Goal: Transaction & Acquisition: Purchase product/service

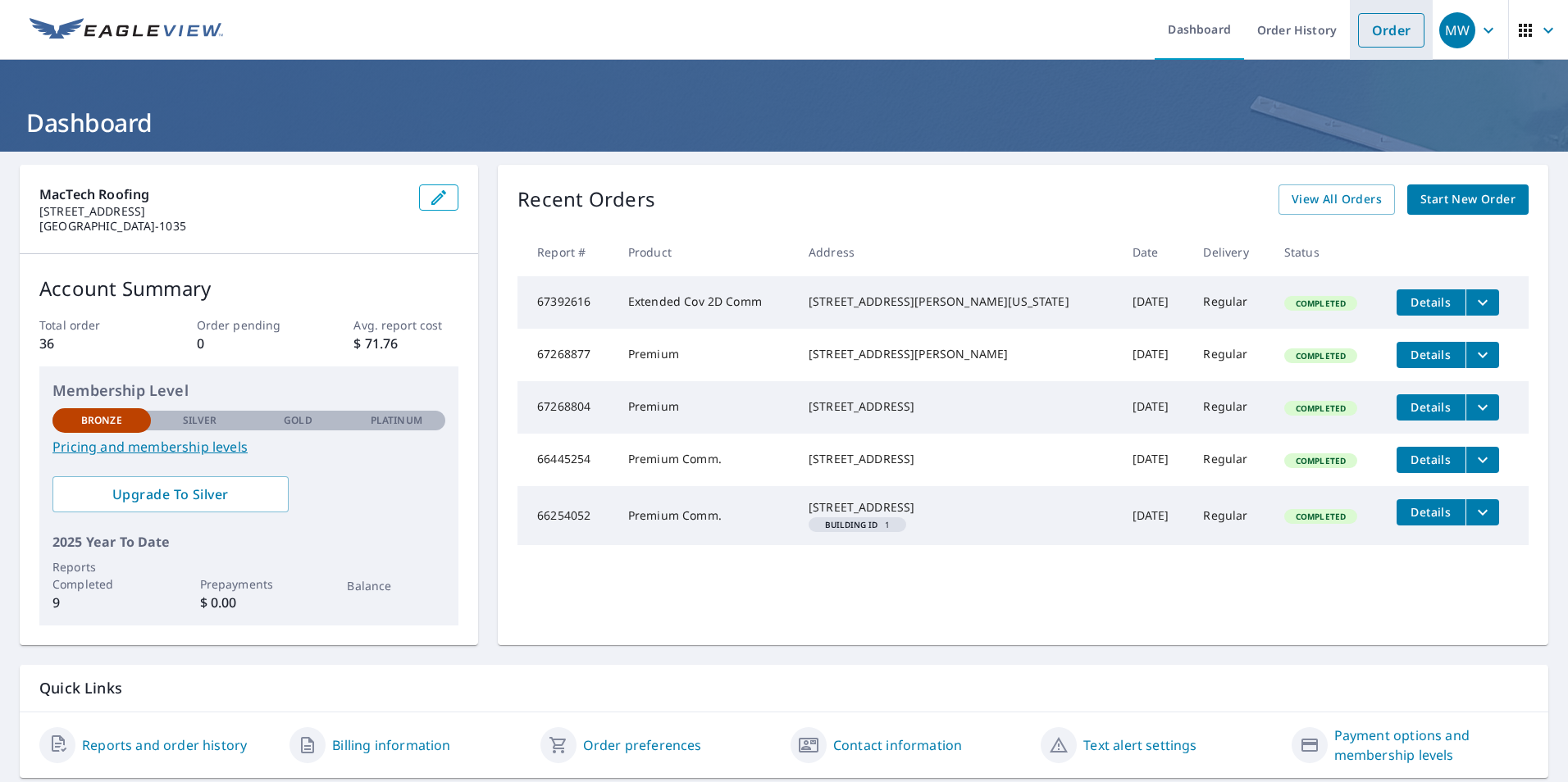
click at [1373, 31] on link "Order" at bounding box center [1391, 30] width 67 height 34
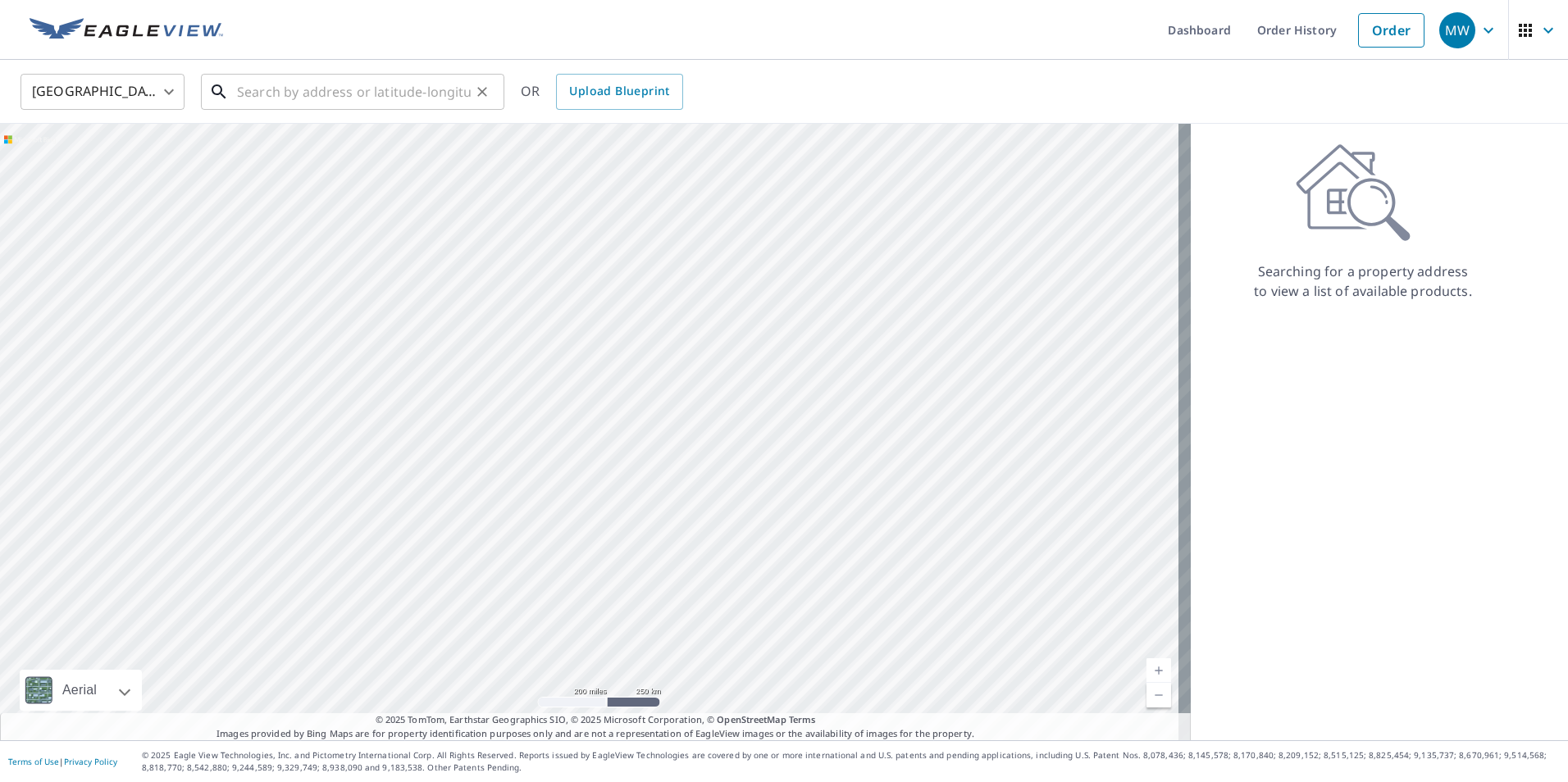
click at [307, 88] on input "text" at bounding box center [354, 92] width 234 height 46
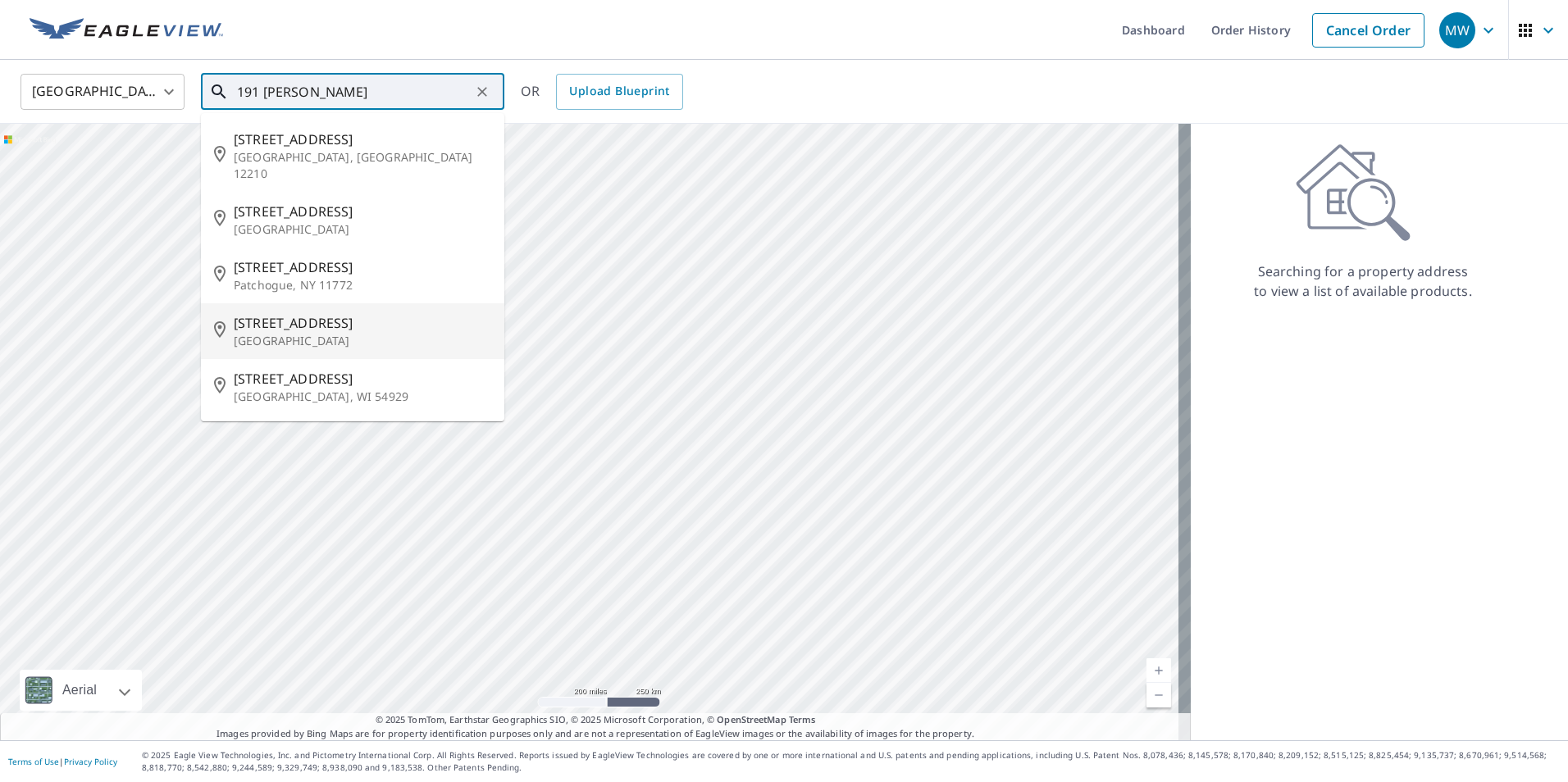
click at [302, 333] on p "[GEOGRAPHIC_DATA]" at bounding box center [363, 341] width 258 height 16
type input "[STREET_ADDRESS]"
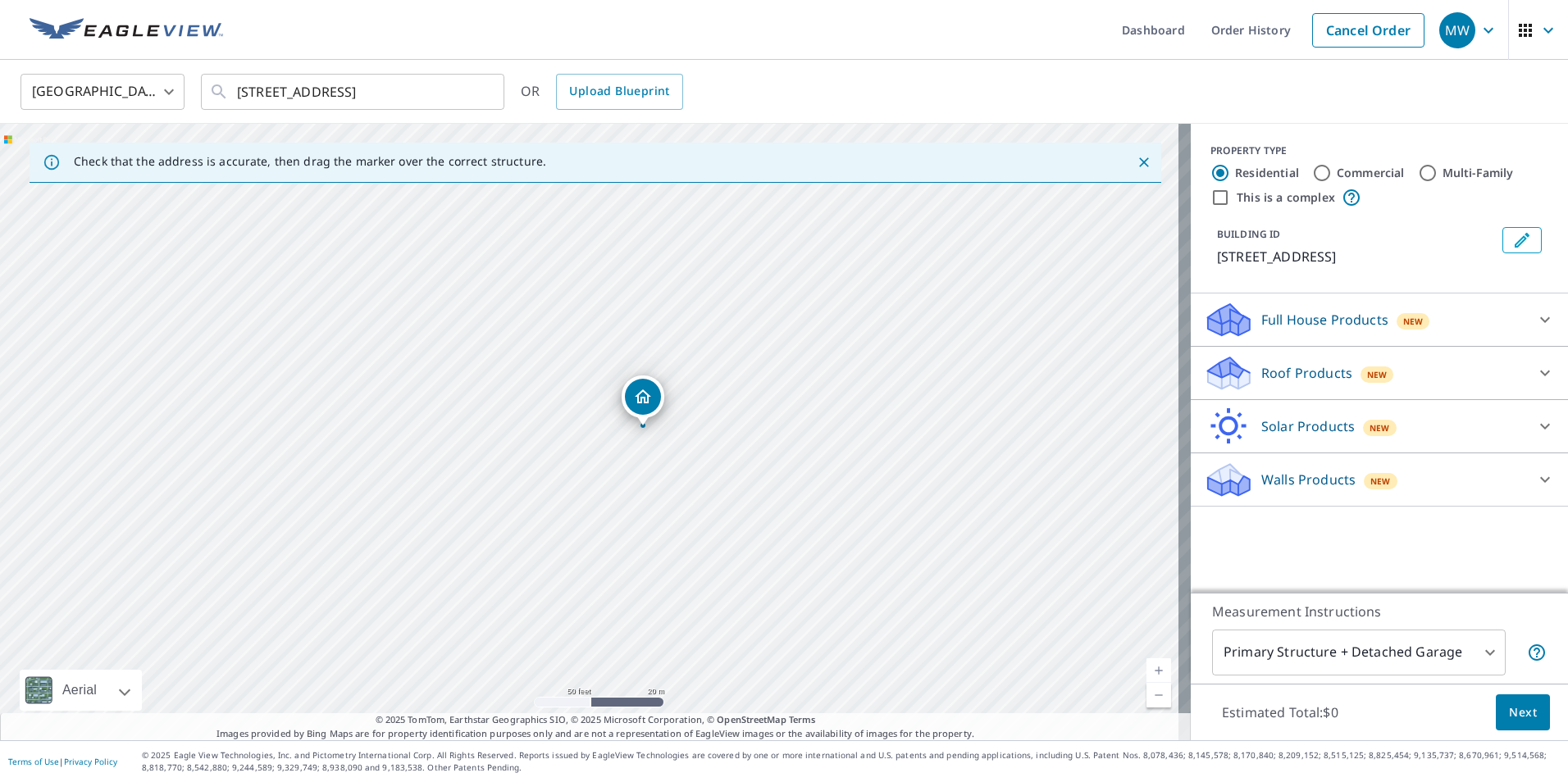
drag, startPoint x: 575, startPoint y: 476, endPoint x: 632, endPoint y: 472, distance: 57.1
click at [632, 472] on div "[STREET_ADDRESS]" at bounding box center [595, 431] width 1190 height 616
click at [1294, 370] on p "Roof Products" at bounding box center [1306, 374] width 91 height 20
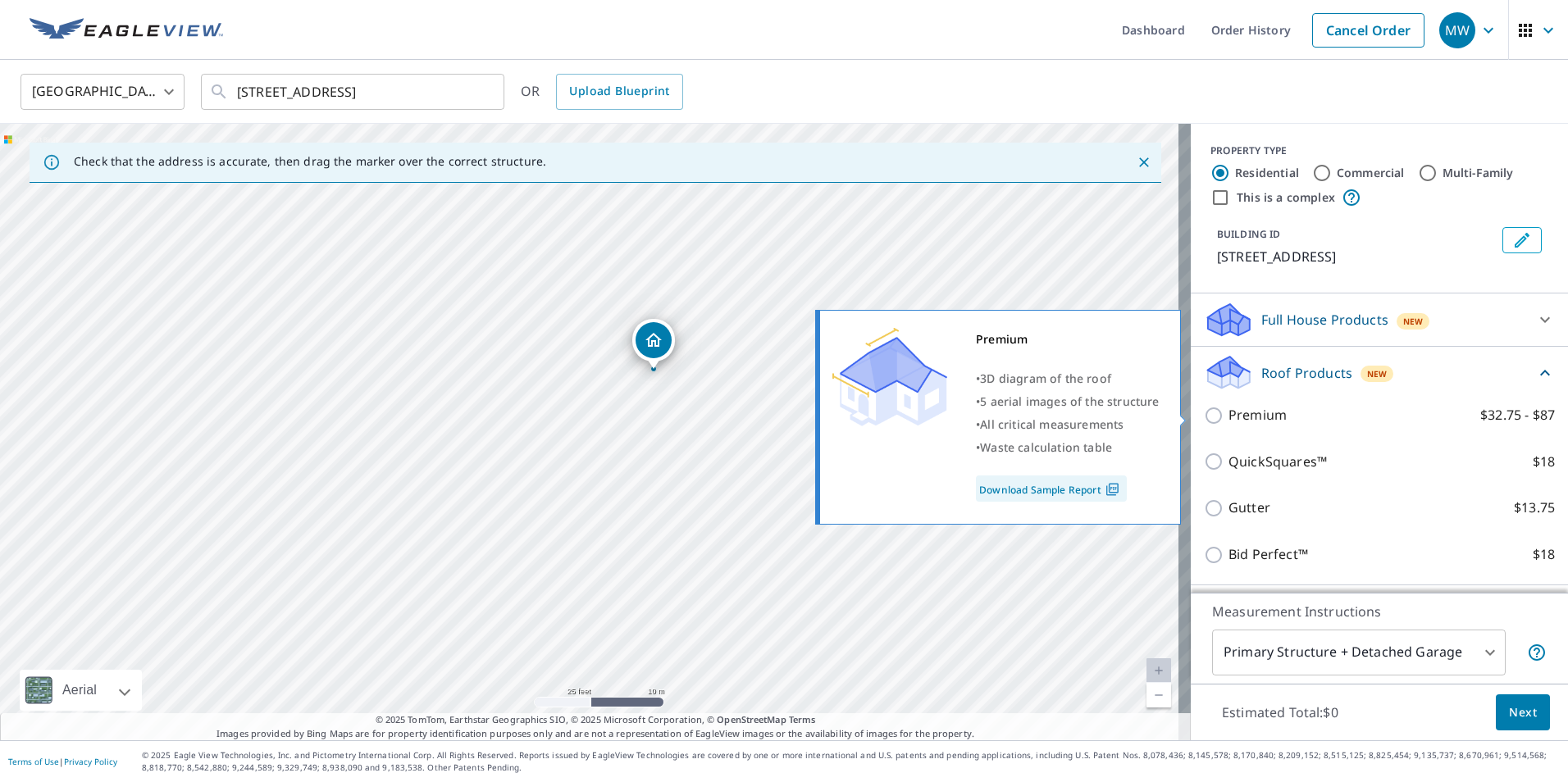
click at [1203, 413] on input "Premium $32.75 - $87" at bounding box center [1215, 415] width 25 height 20
checkbox input "true"
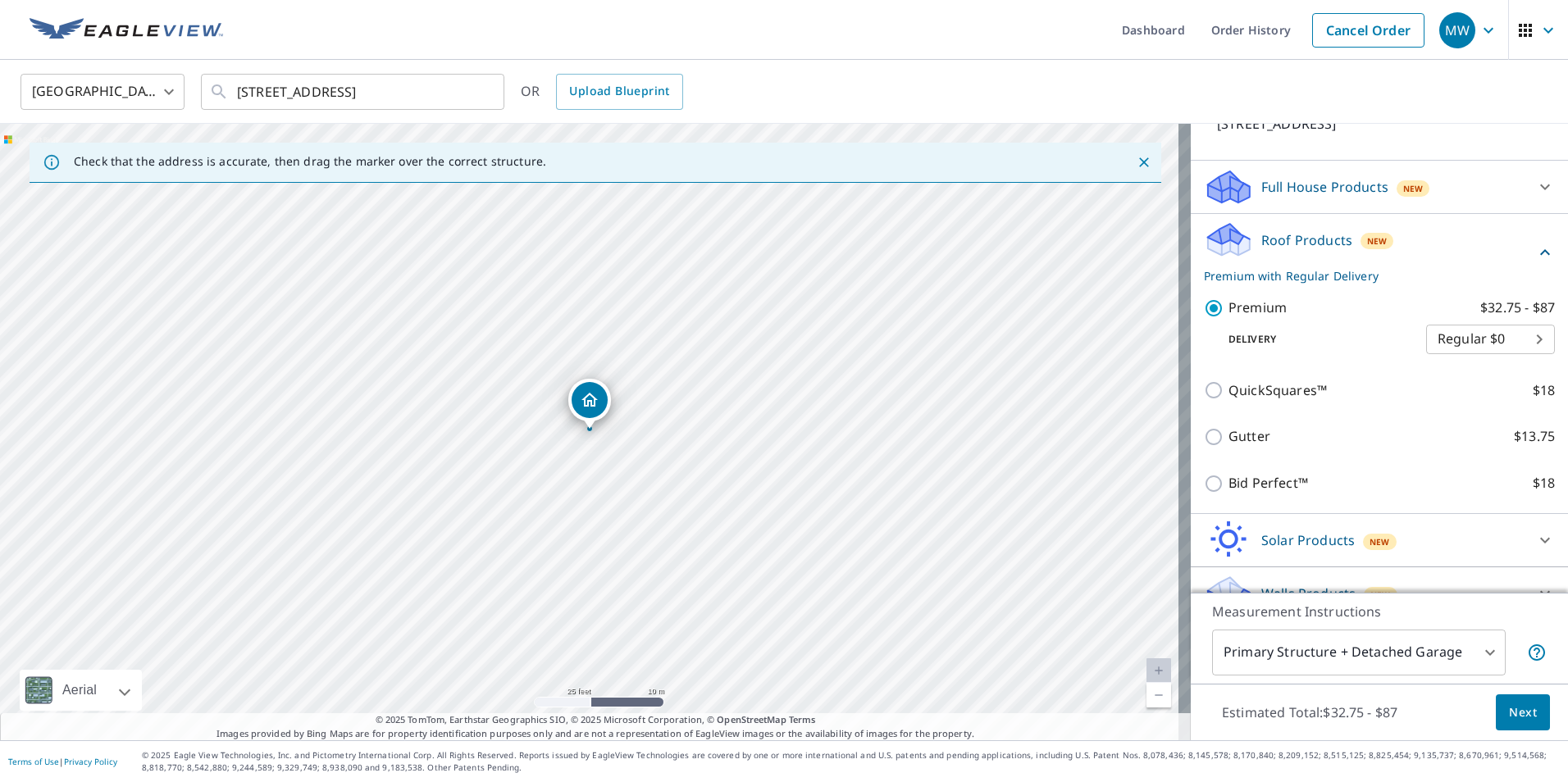
scroll to position [161, 0]
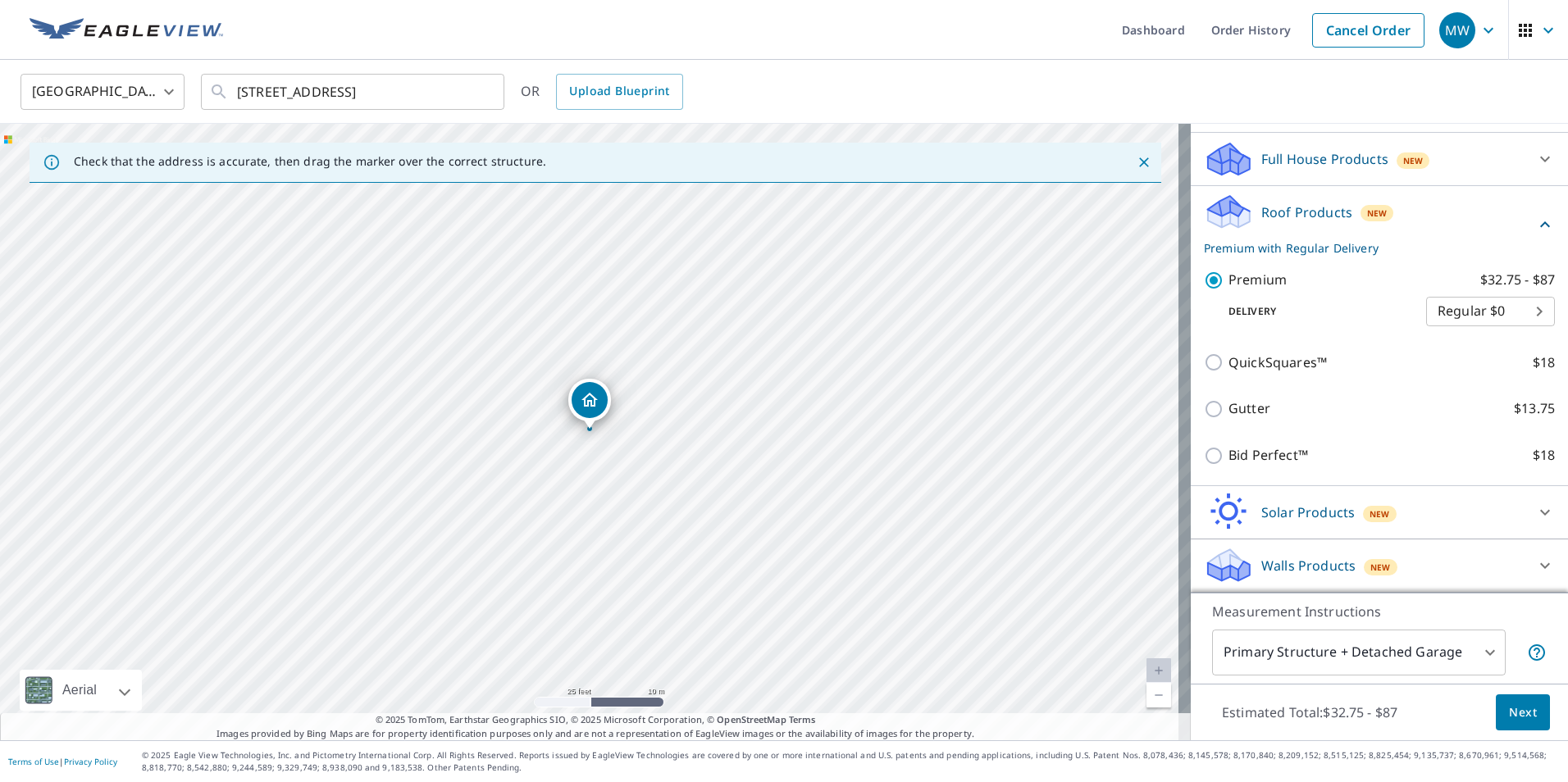
click at [1509, 704] on span "Next" at bounding box center [1523, 713] width 28 height 21
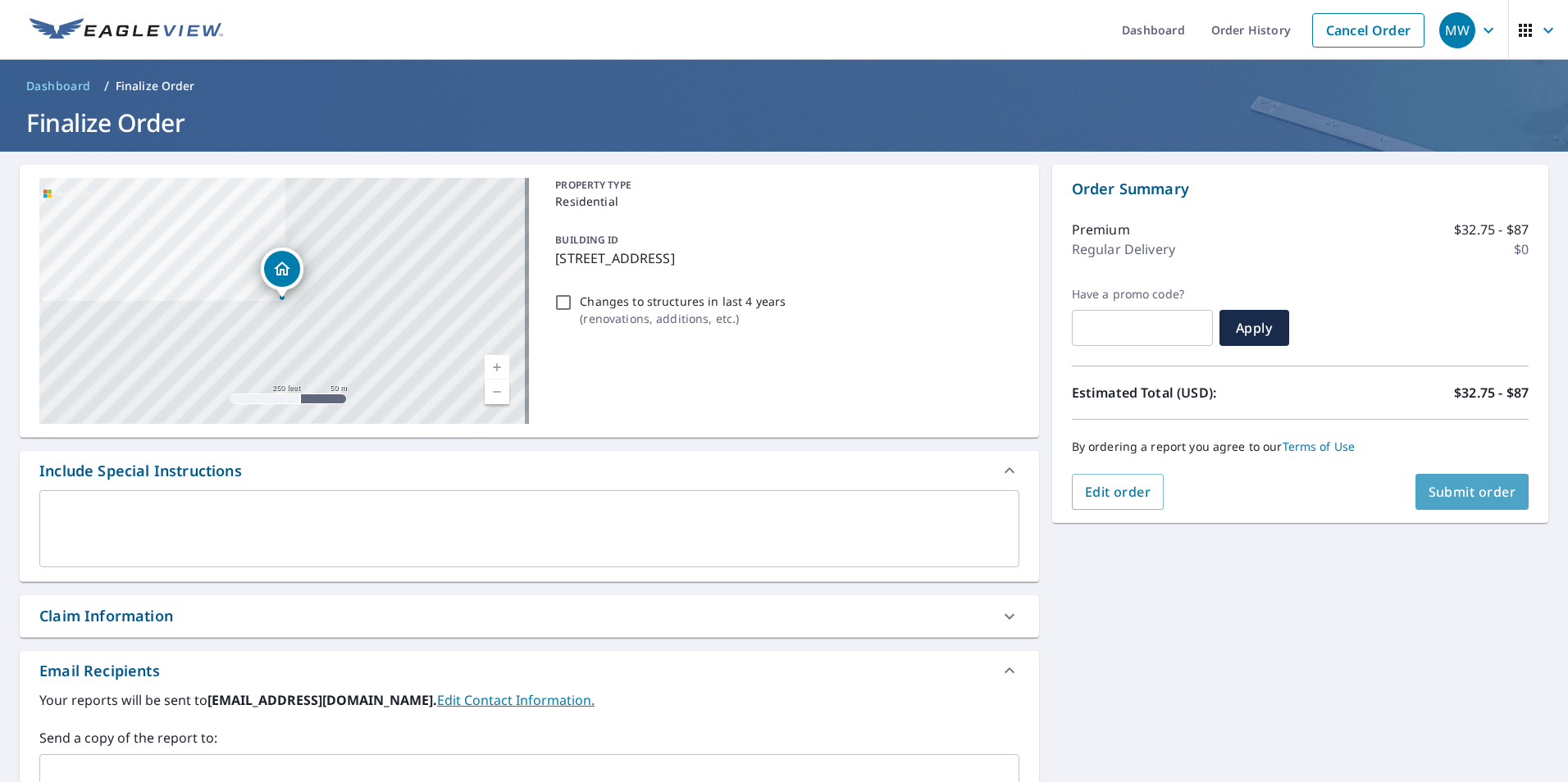
click at [1451, 491] on span "Submit order" at bounding box center [1472, 492] width 88 height 18
